Goal: Transaction & Acquisition: Download file/media

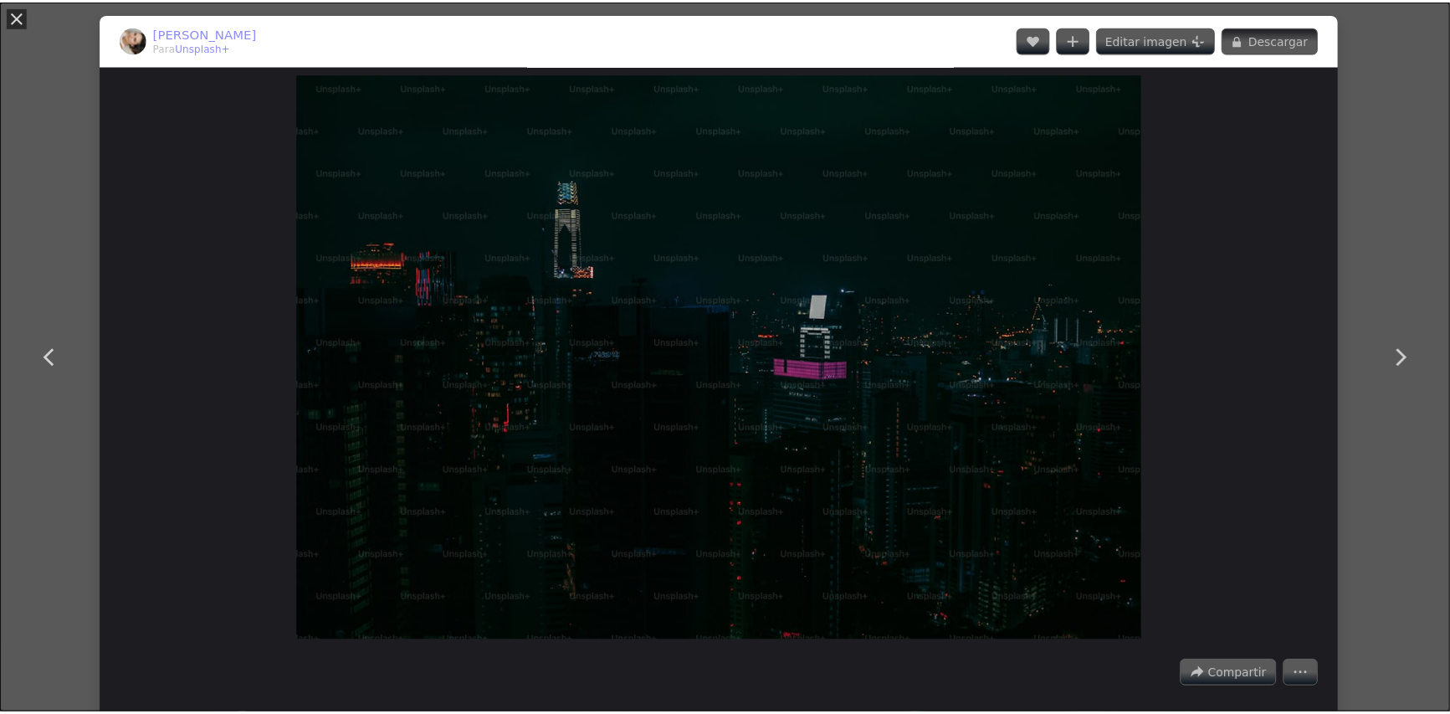
scroll to position [17407, 0]
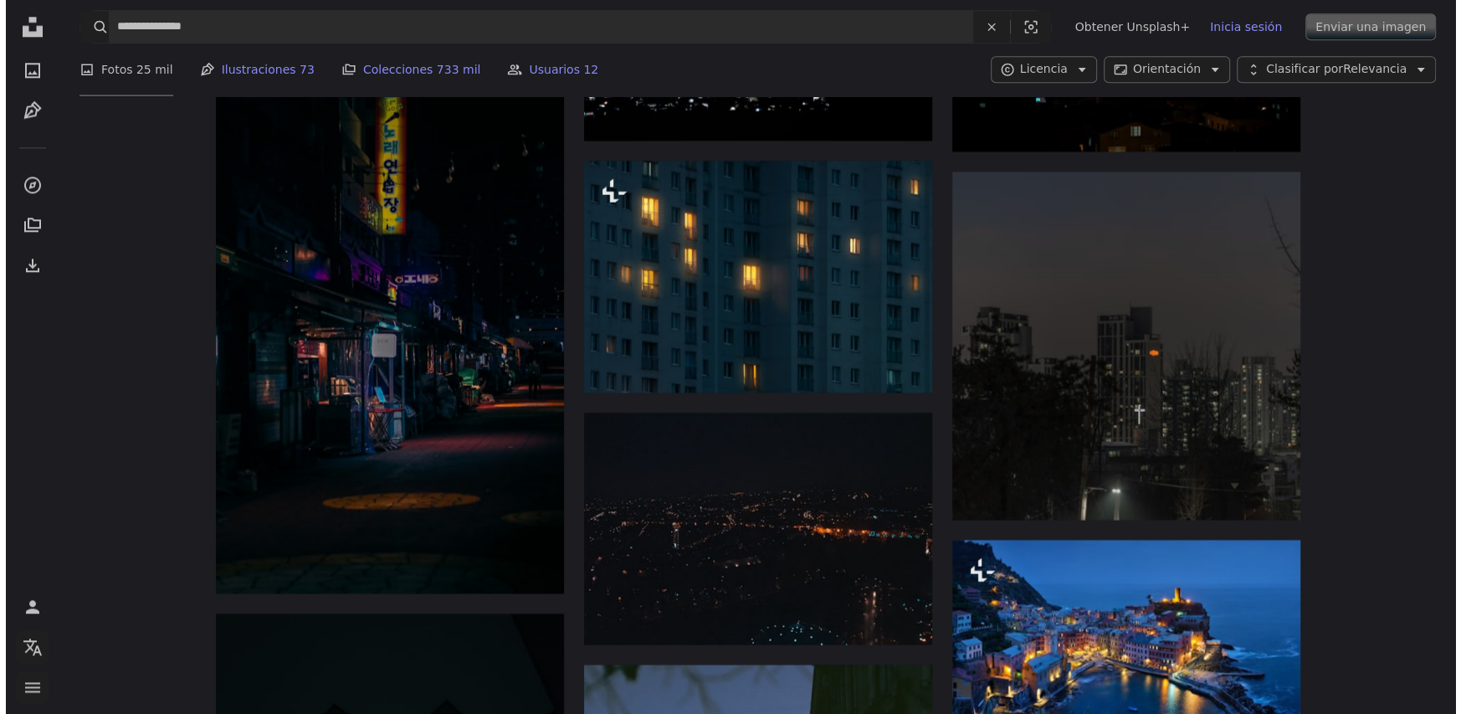
scroll to position [44125, 0]
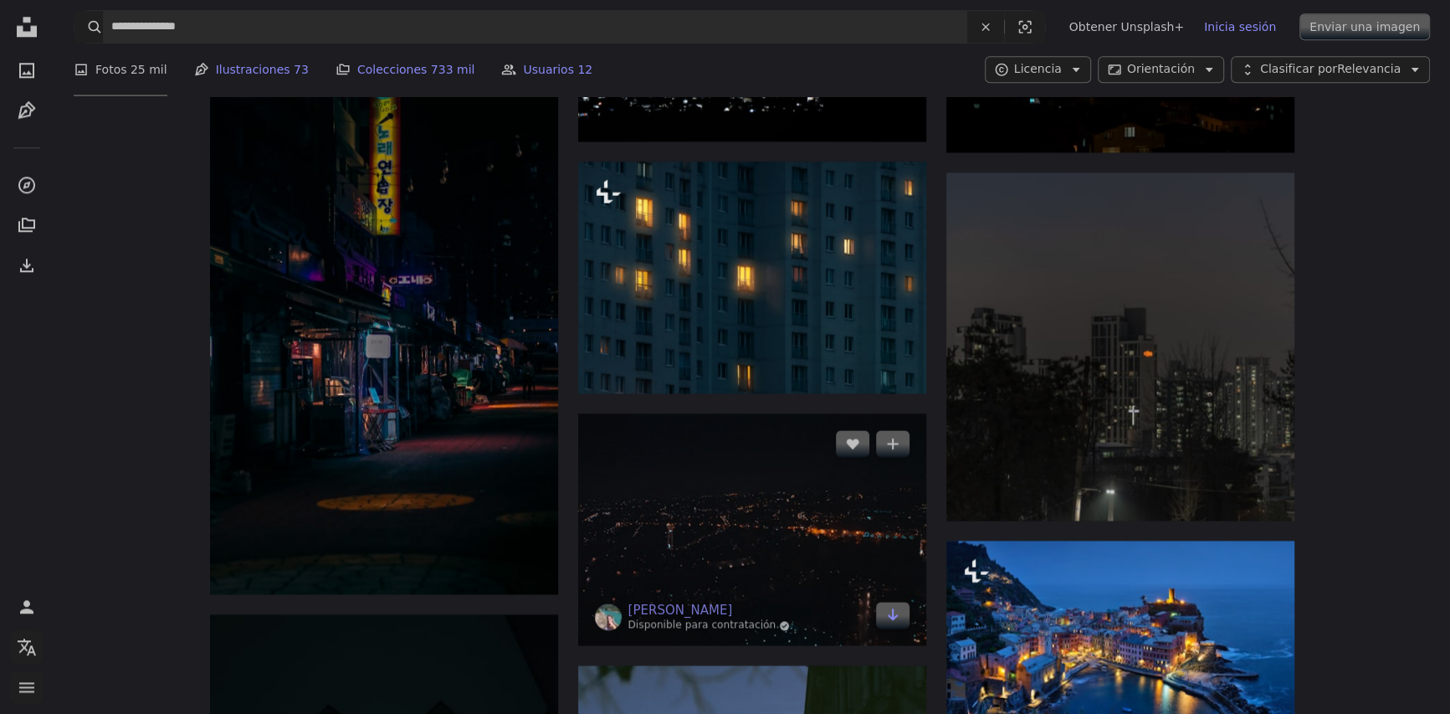
click at [707, 413] on img at bounding box center [752, 529] width 348 height 232
click at [773, 413] on img at bounding box center [752, 529] width 348 height 232
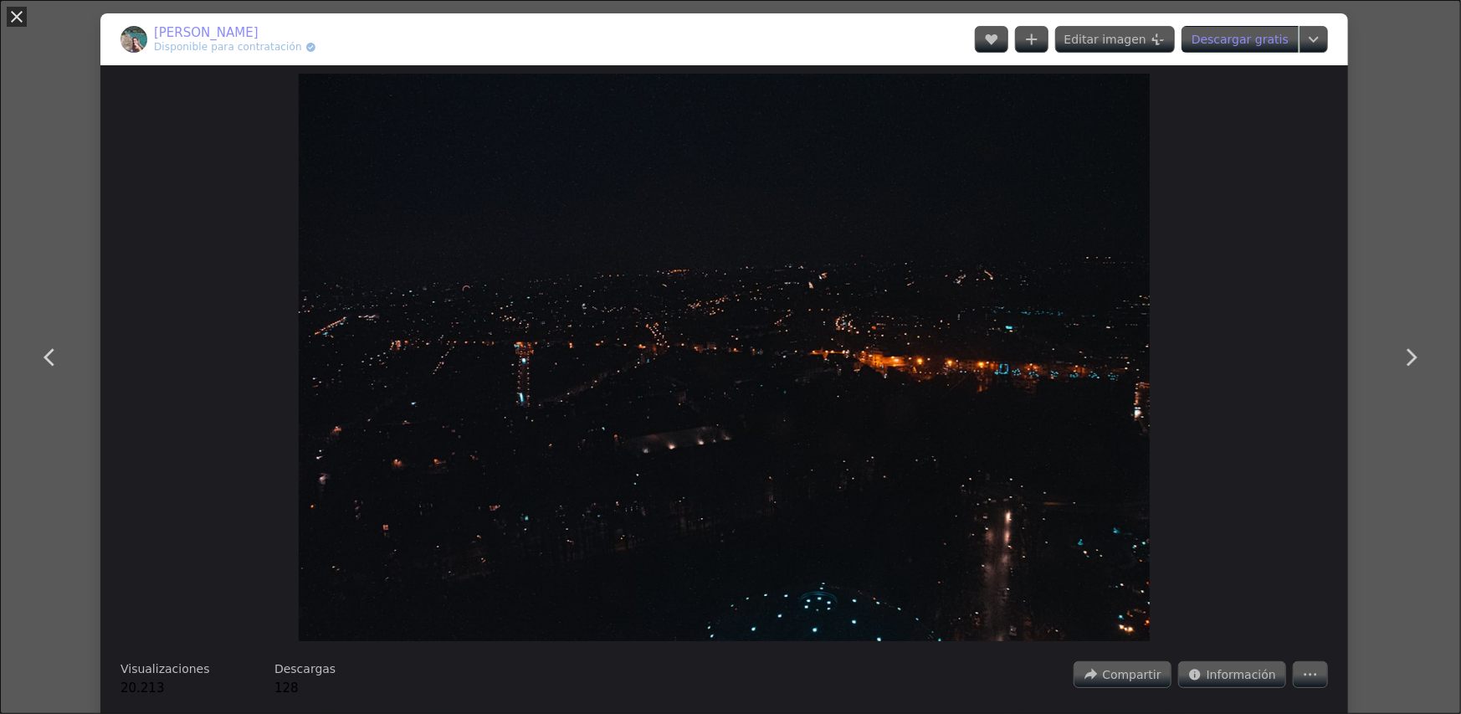
click at [1236, 40] on link "Descargar gratis" at bounding box center [1239, 39] width 117 height 27
